Goal: Check status: Check status

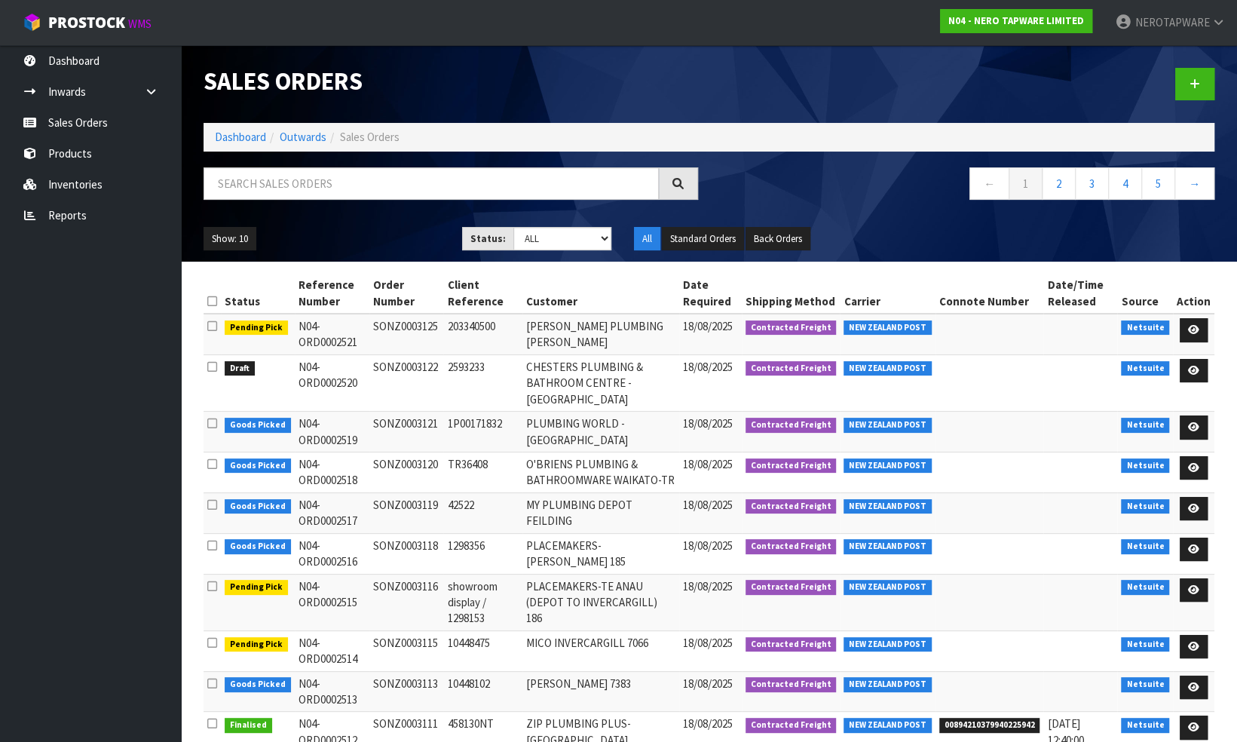
click at [256, 182] on input "text" at bounding box center [431, 183] width 455 height 32
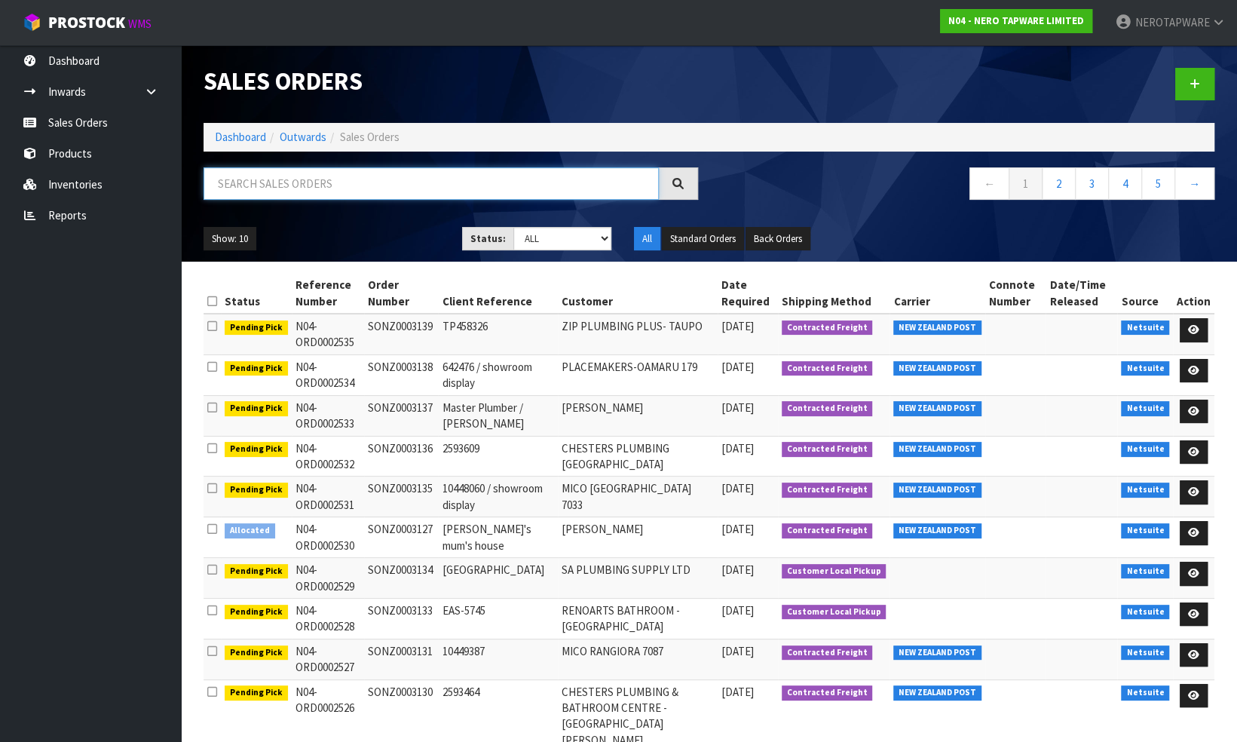
click at [277, 184] on input "text" at bounding box center [431, 183] width 455 height 32
paste input "10442884"
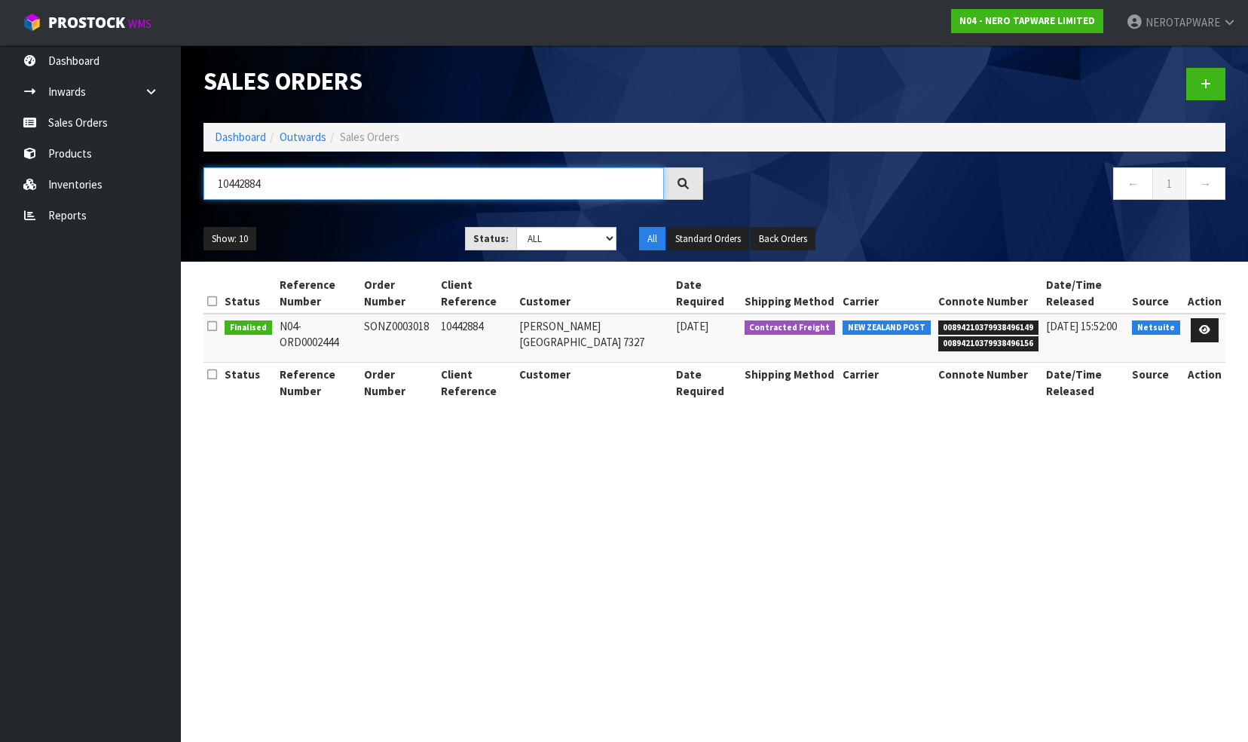
type input "10442884"
drag, startPoint x: 279, startPoint y: 306, endPoint x: 442, endPoint y: 305, distance: 162.8
click at [442, 314] on tr "Finalised N04-ORD0002444 SONZ0003018 10442884 [PERSON_NAME][GEOGRAPHIC_DATA] 73…" at bounding box center [715, 338] width 1022 height 49
copy tr "N04-ORD0002444 SONZ0003018"
click at [335, 334] on td "N04-ORD0002444" at bounding box center [318, 338] width 84 height 49
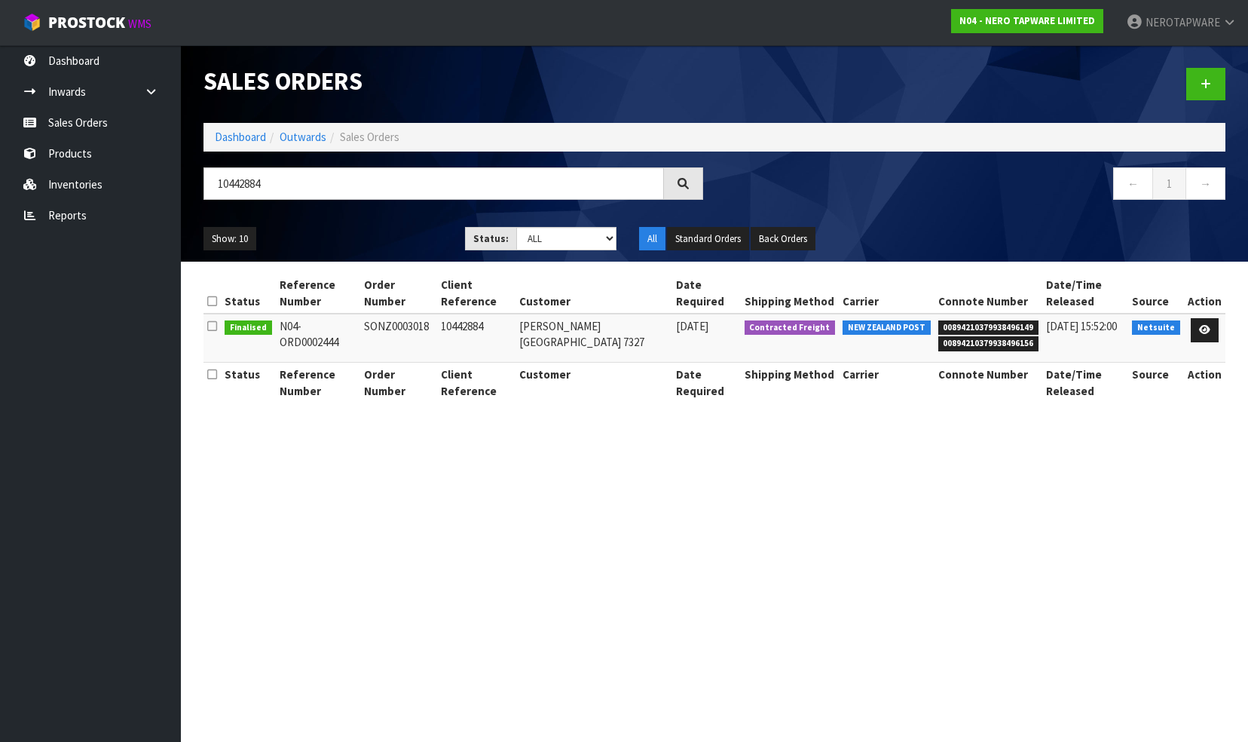
click at [315, 314] on td "N04-ORD0002444" at bounding box center [318, 338] width 84 height 49
click at [277, 314] on td "N04-ORD0002444" at bounding box center [318, 338] width 84 height 49
drag, startPoint x: 277, startPoint y: 308, endPoint x: 361, endPoint y: 308, distance: 83.7
click at [360, 314] on td "N04-ORD0002444" at bounding box center [318, 338] width 84 height 49
drag, startPoint x: 361, startPoint y: 308, endPoint x: 394, endPoint y: 306, distance: 33.2
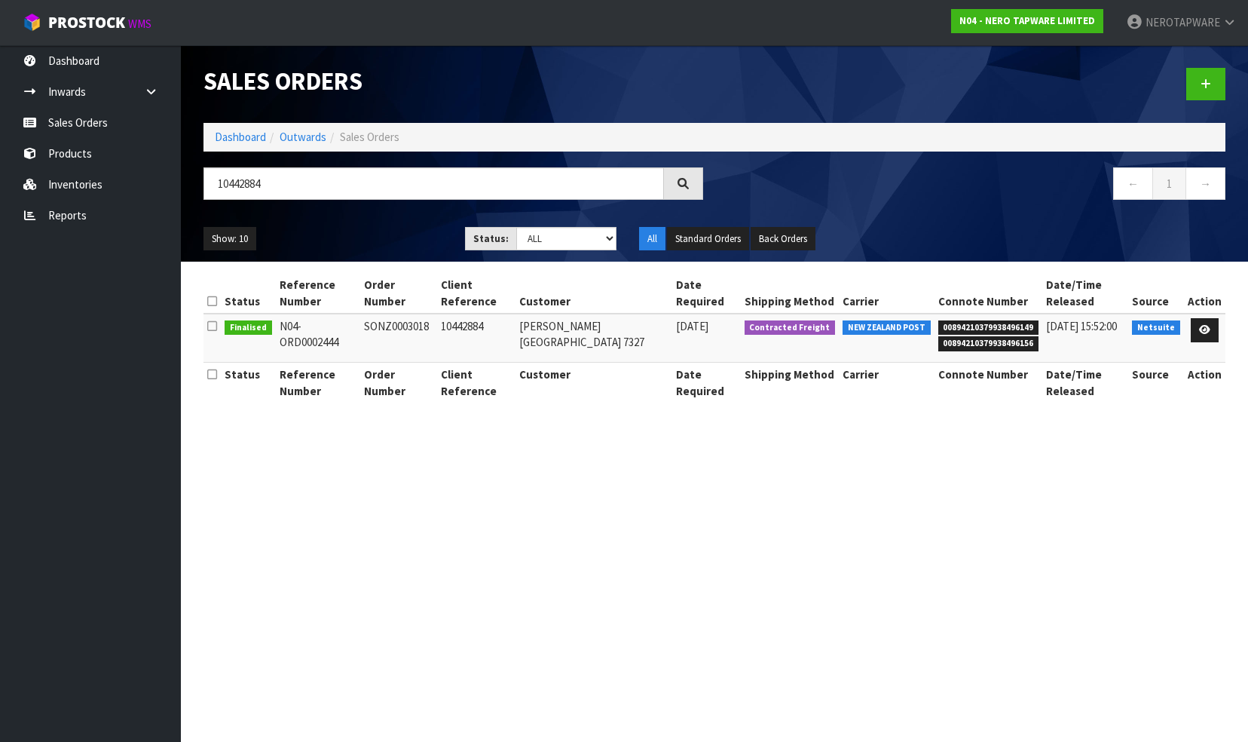
click at [394, 314] on td "SONZ0003018" at bounding box center [398, 338] width 77 height 49
click at [403, 314] on td "SONZ0003018" at bounding box center [398, 338] width 77 height 49
copy td "SONZ0003018"
click at [1205, 325] on icon at bounding box center [1204, 330] width 11 height 10
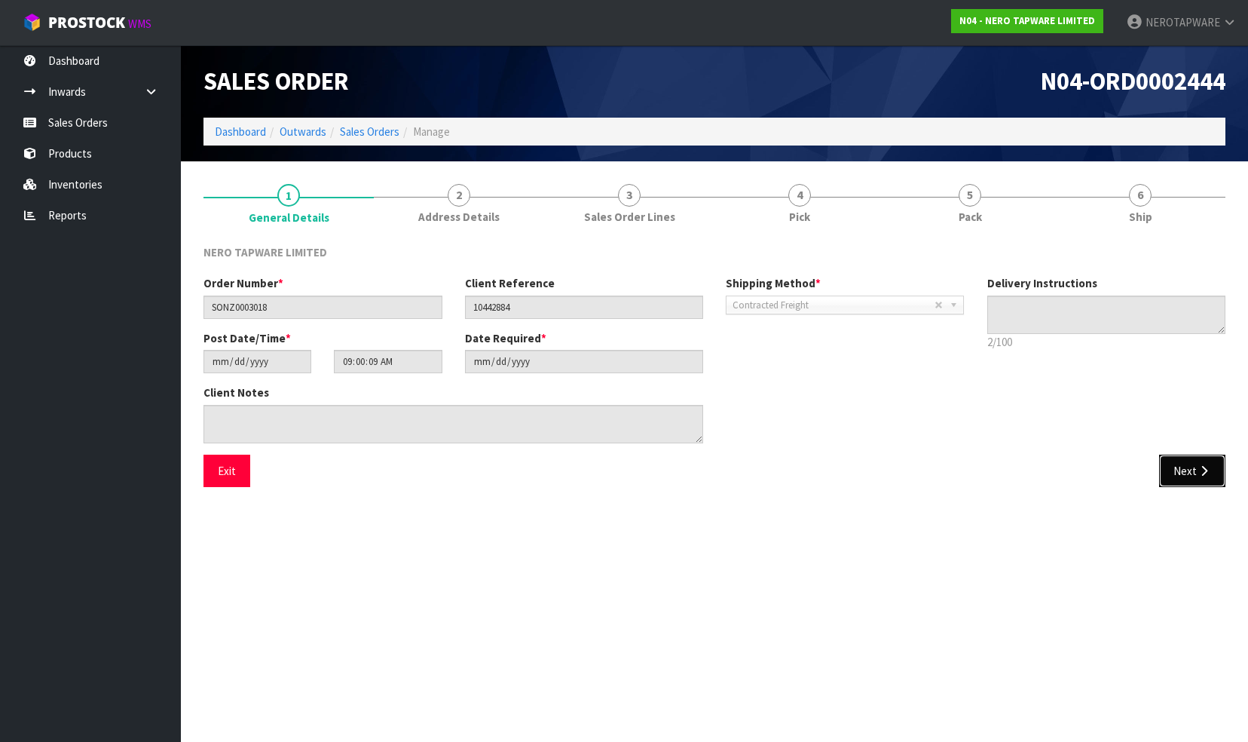
click at [1178, 475] on button "Next" at bounding box center [1192, 471] width 66 height 32
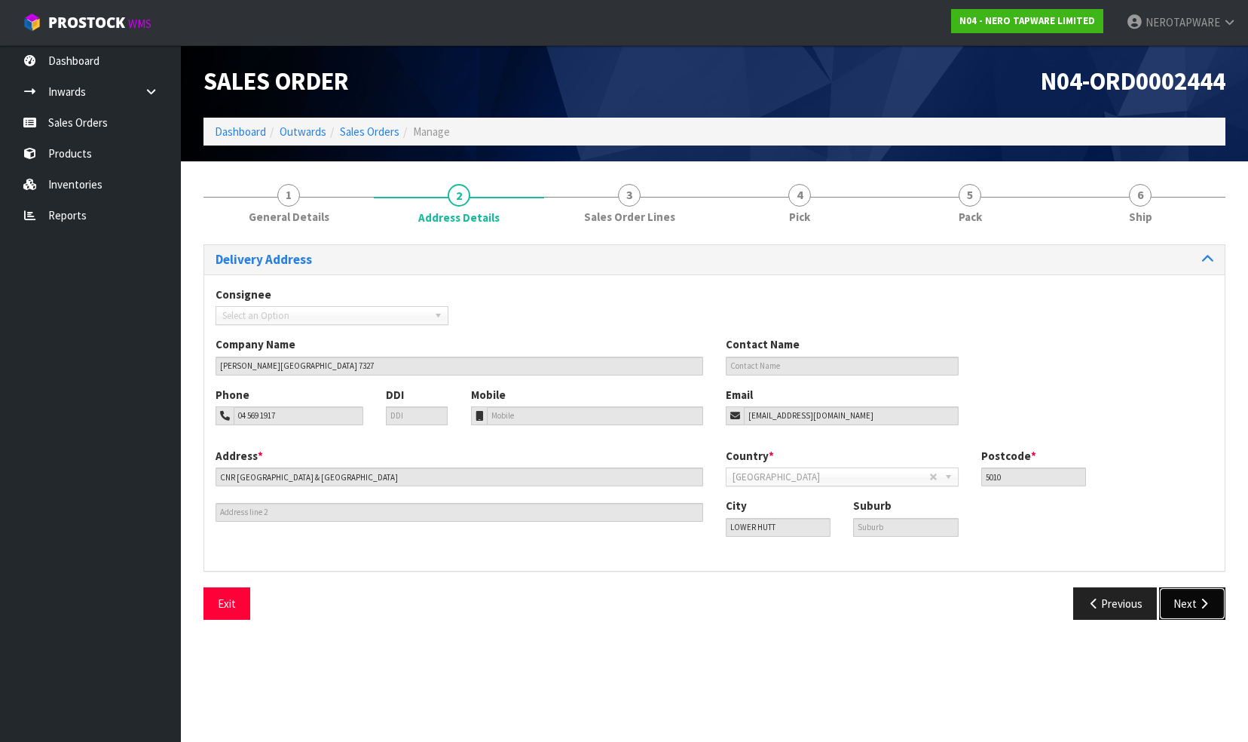
click at [1173, 601] on button "Next" at bounding box center [1192, 603] width 66 height 32
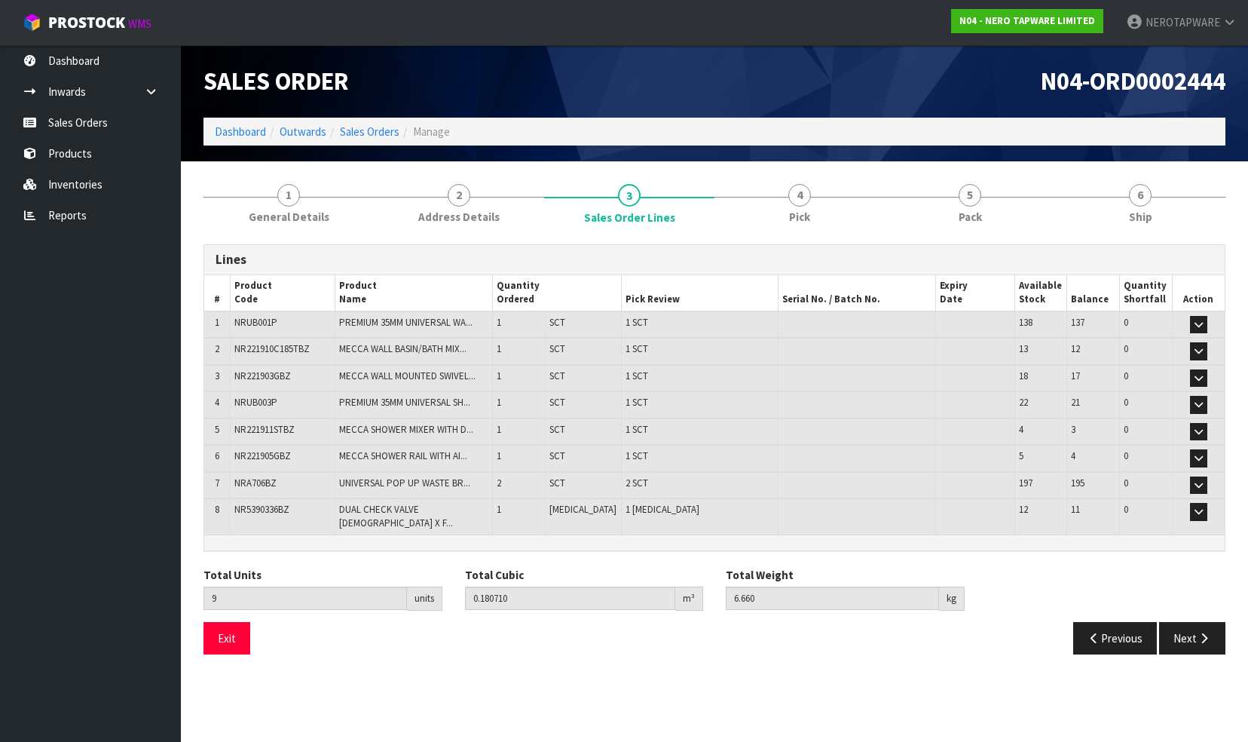
click at [271, 507] on span "NR5390336BZ" at bounding box center [261, 509] width 55 height 13
copy span "NR5390336BZ"
